Goal: Download file/media

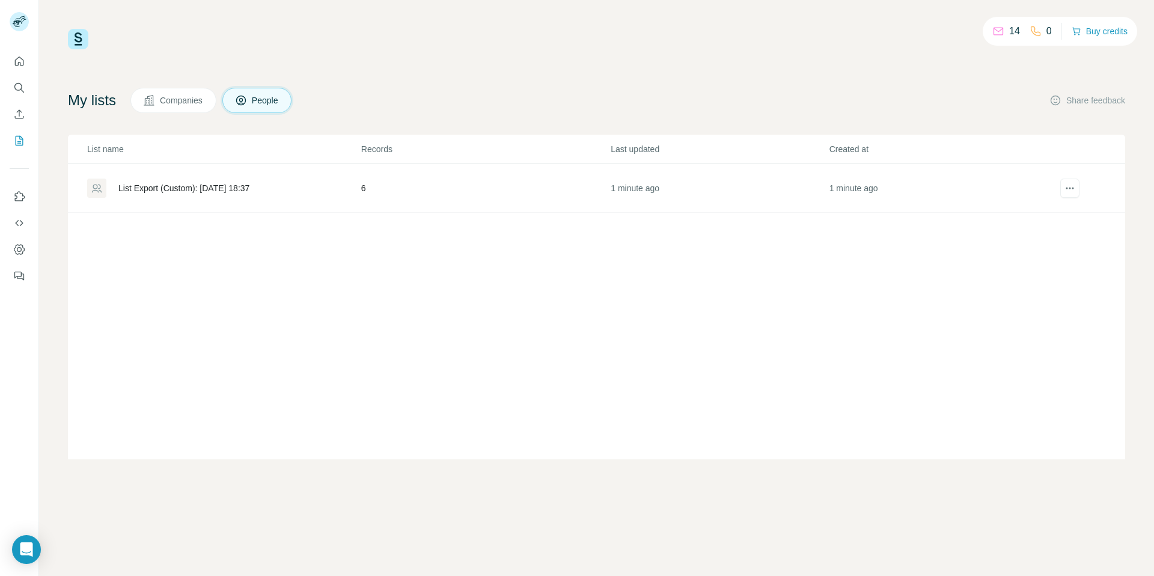
click at [169, 186] on div "List Export (Custom): [DATE] 18:37" at bounding box center [183, 188] width 131 height 12
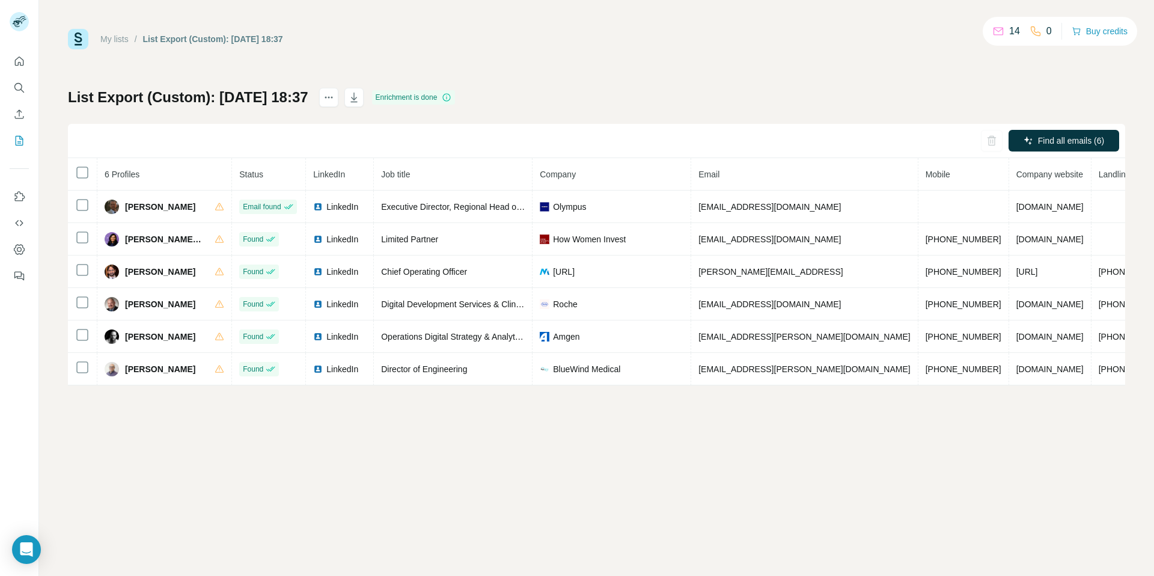
click at [584, 113] on div "List Export (Custom): [DATE] 18:37 Enrichment is done Find all emails (6) 6 Pro…" at bounding box center [596, 236] width 1057 height 297
click at [360, 96] on icon "button" at bounding box center [354, 97] width 12 height 12
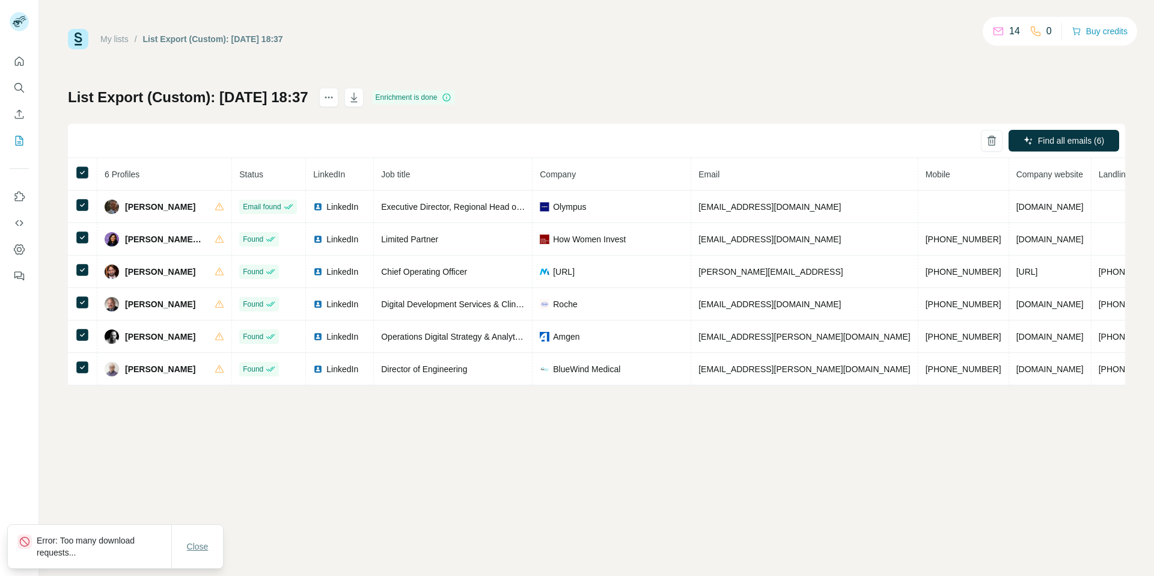
click at [202, 538] on button "Close" at bounding box center [197, 546] width 38 height 22
click at [360, 97] on icon "button" at bounding box center [354, 97] width 12 height 12
click at [199, 546] on span "Close" at bounding box center [198, 546] width 22 height 12
click at [530, 98] on div "List Export (Custom): [DATE] 18:37 Enrichment is done Find all emails (6) 6 Pro…" at bounding box center [596, 236] width 1057 height 297
click at [631, 129] on div "Find all emails (6)" at bounding box center [596, 141] width 1057 height 34
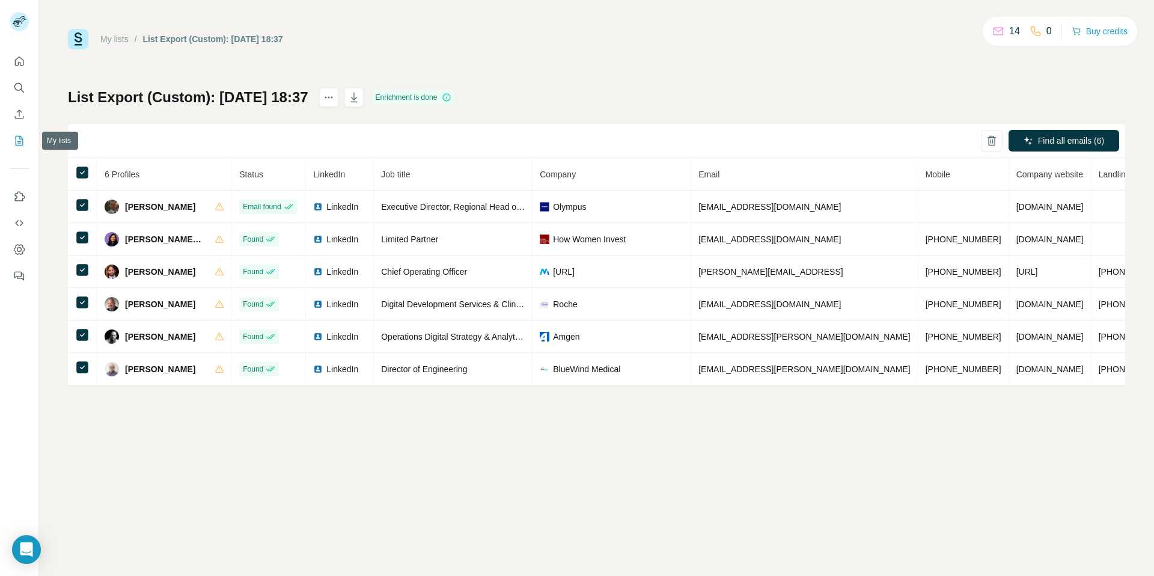
click at [26, 145] on button "My lists" at bounding box center [19, 141] width 19 height 22
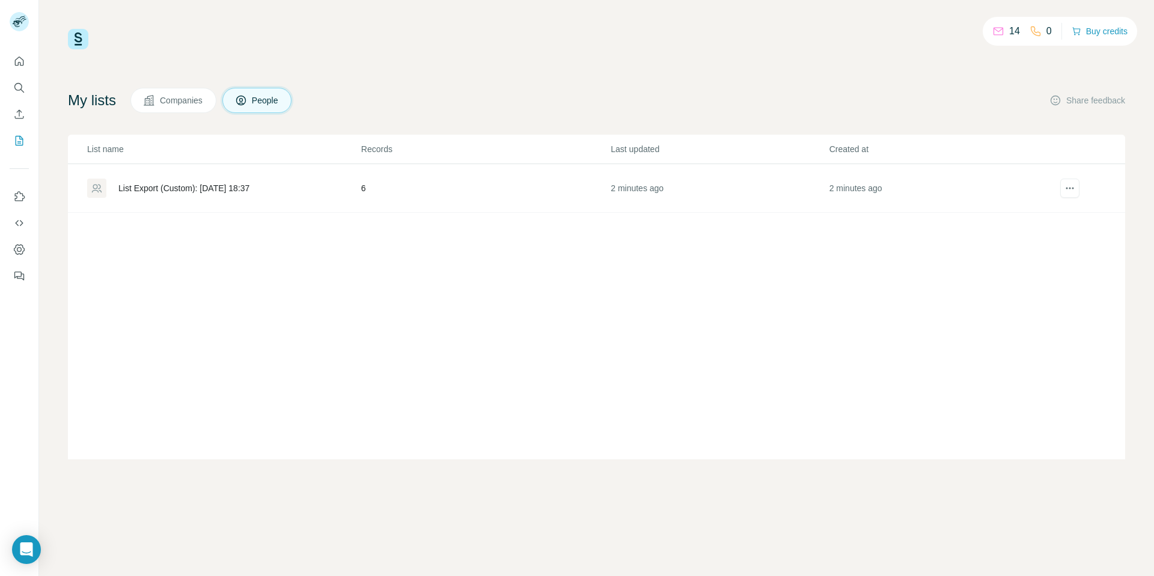
click at [126, 184] on div "List Export (Custom): [DATE] 18:37" at bounding box center [183, 188] width 131 height 12
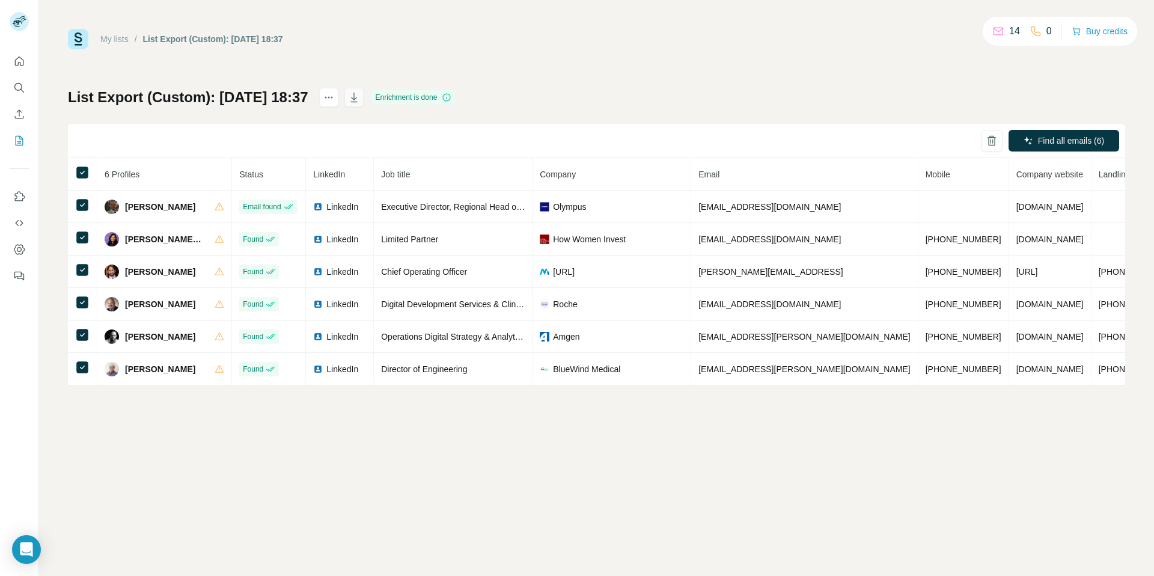
click at [357, 98] on icon "button" at bounding box center [354, 99] width 6 height 4
